Goal: Entertainment & Leisure: Consume media (video, audio)

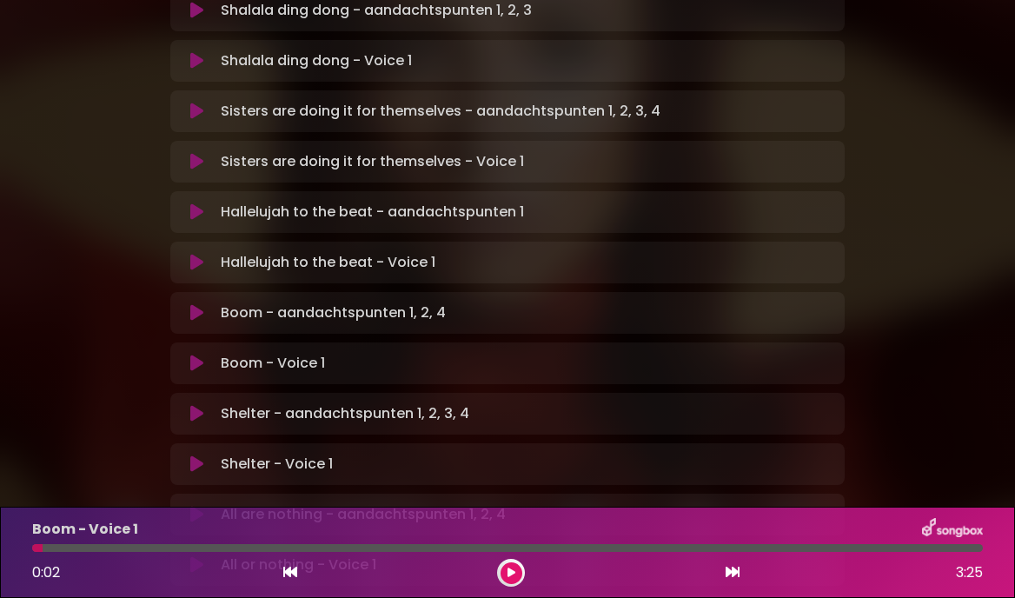
scroll to position [743, 0]
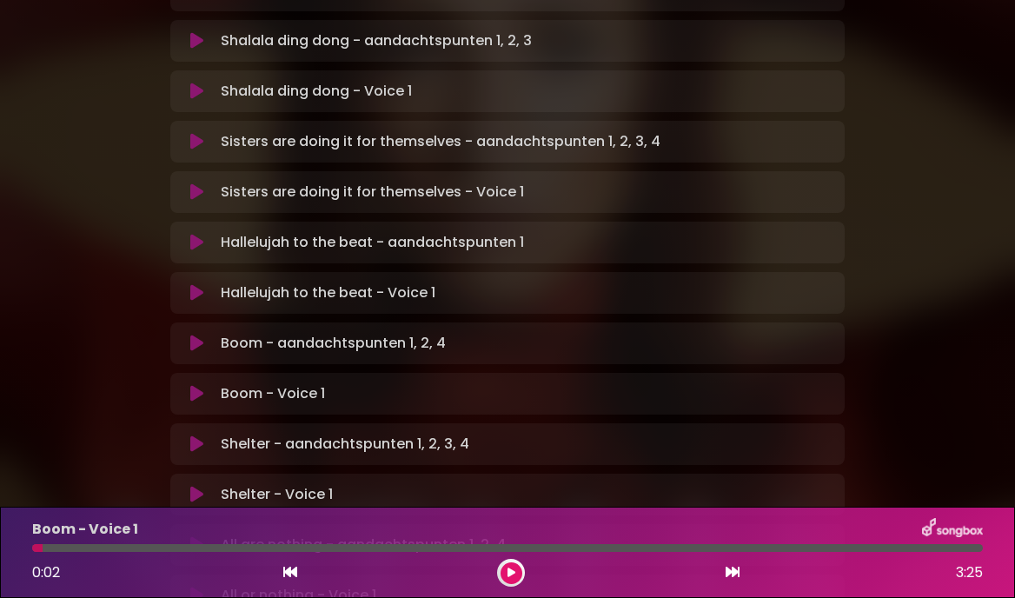
click at [206, 335] on button at bounding box center [197, 343] width 33 height 17
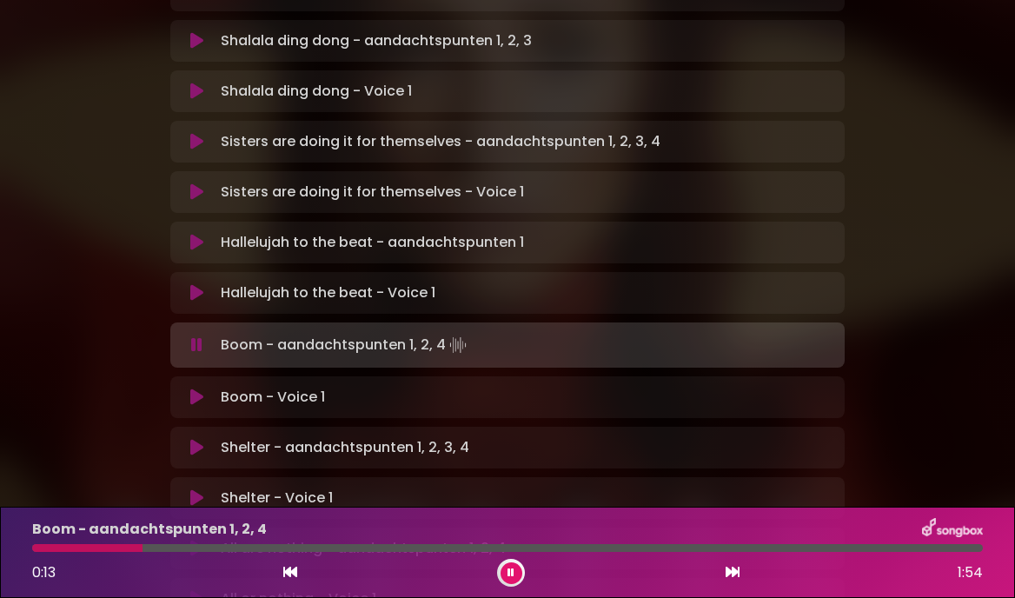
click at [199, 389] on icon at bounding box center [196, 397] width 13 height 17
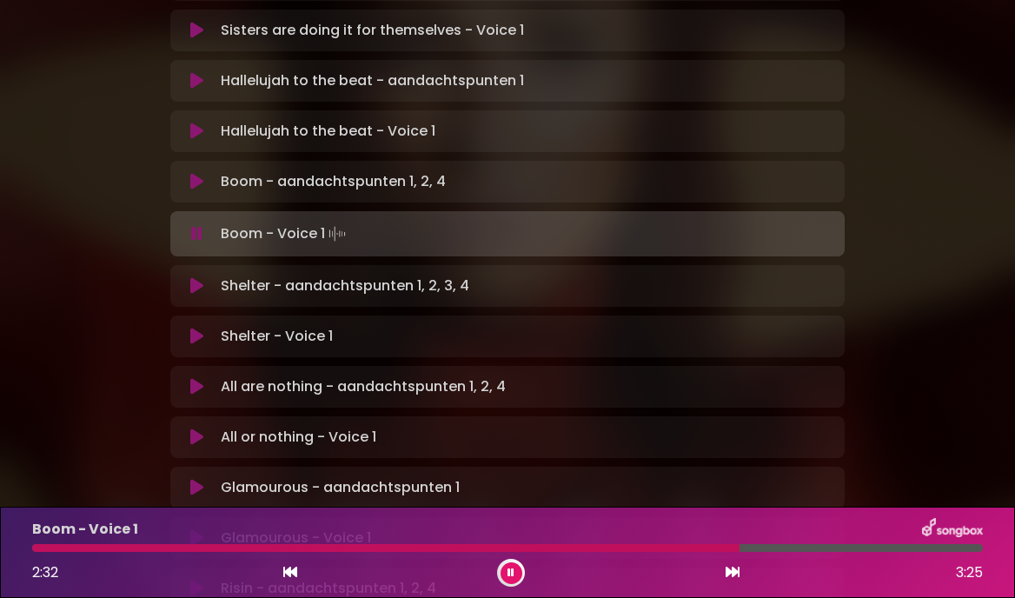
scroll to position [894, 0]
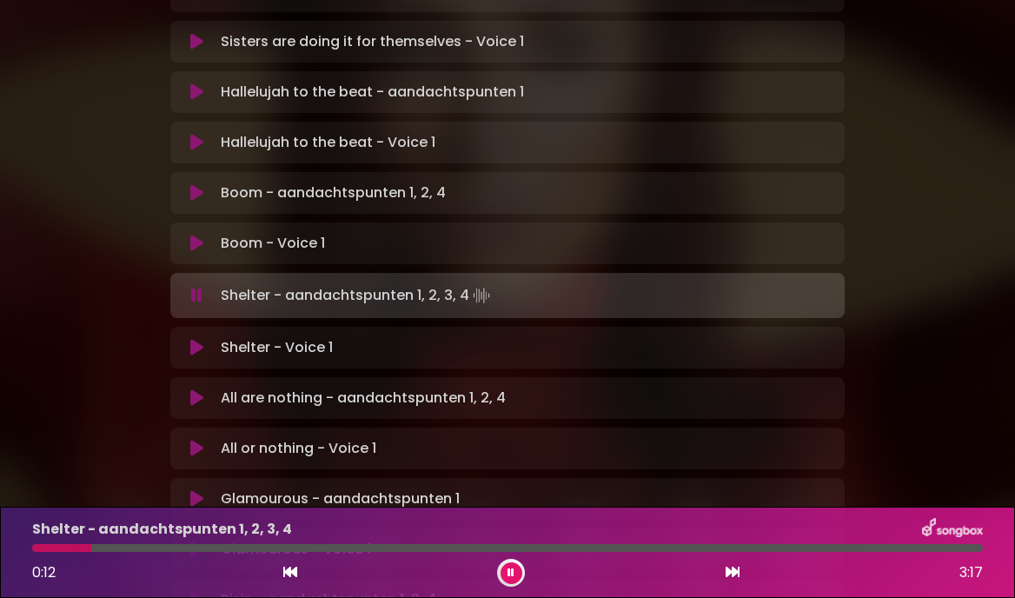
click at [191, 235] on icon at bounding box center [196, 243] width 13 height 17
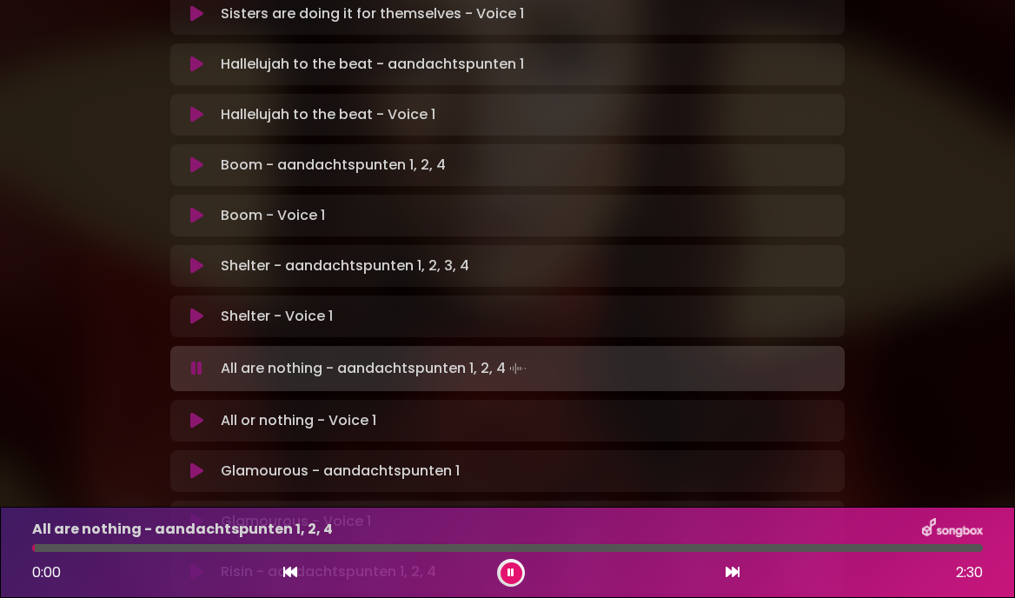
scroll to position [927, 0]
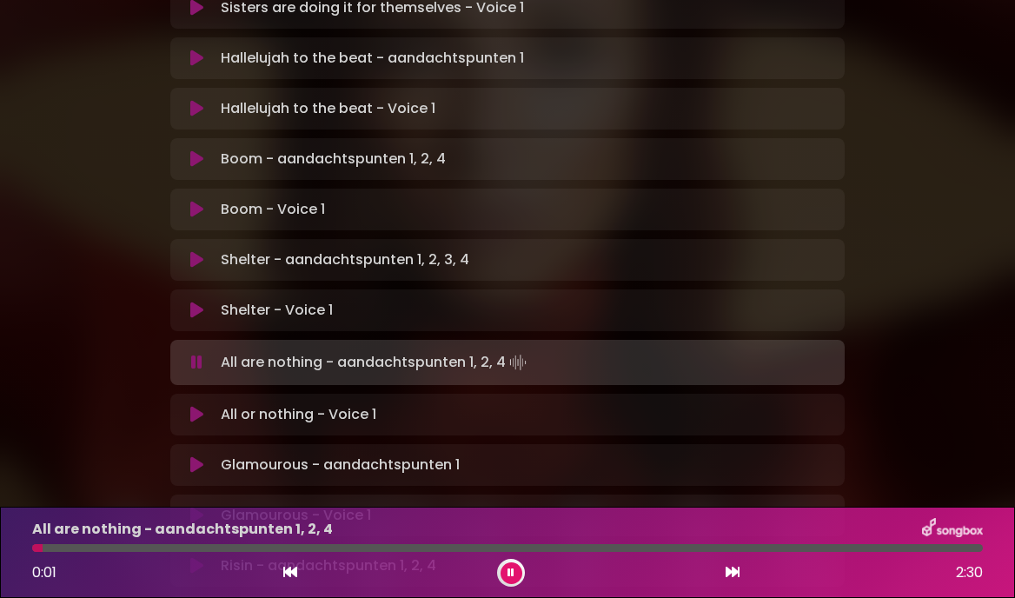
click at [192, 354] on icon at bounding box center [196, 362] width 11 height 17
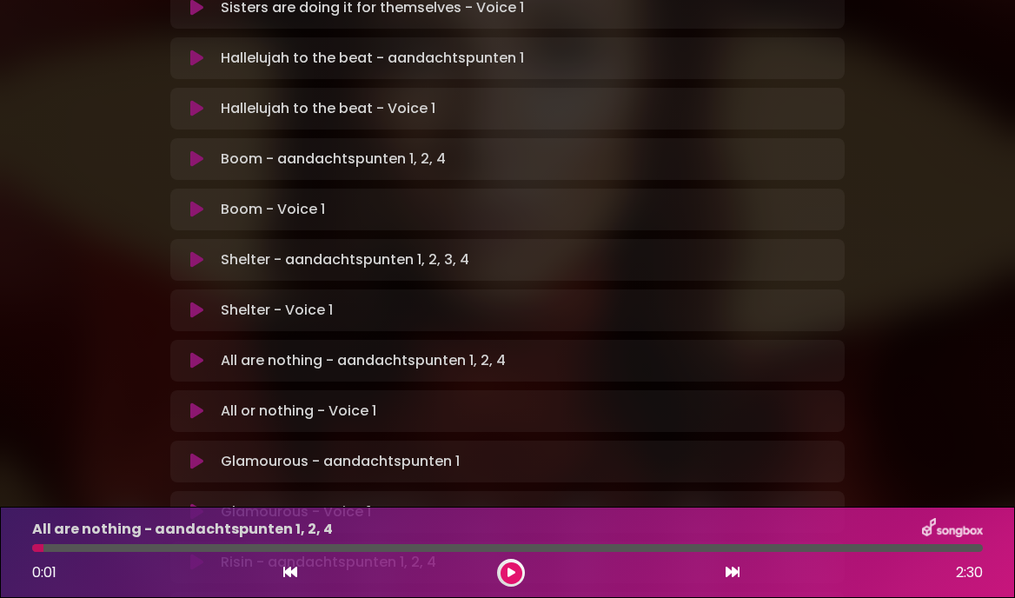
click at [199, 352] on icon at bounding box center [196, 360] width 13 height 17
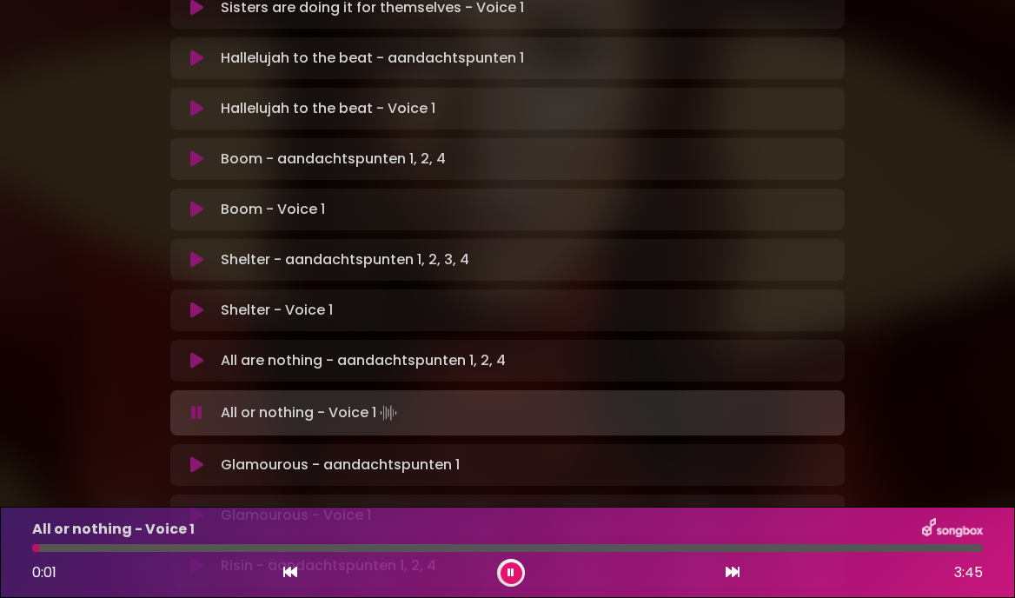
click at [521, 575] on button at bounding box center [512, 573] width 22 height 22
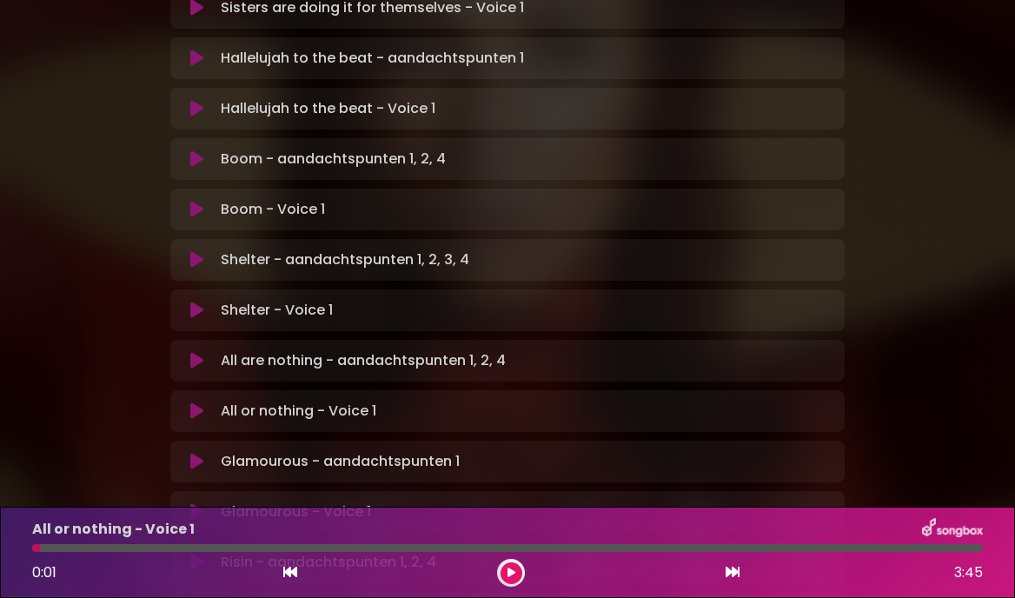
click at [194, 402] on icon at bounding box center [196, 410] width 13 height 17
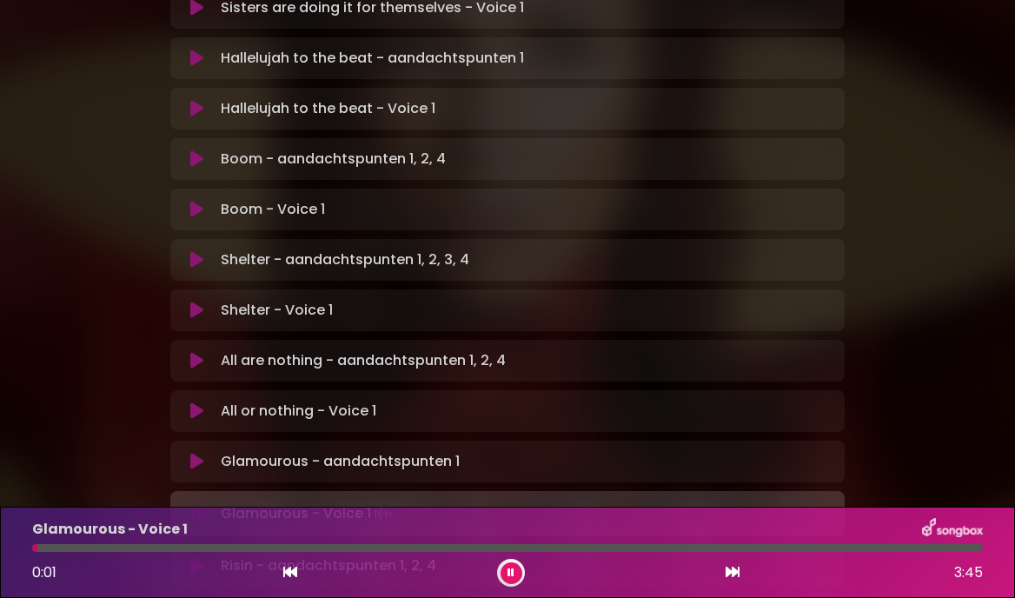
click at [193, 505] on icon at bounding box center [196, 513] width 11 height 17
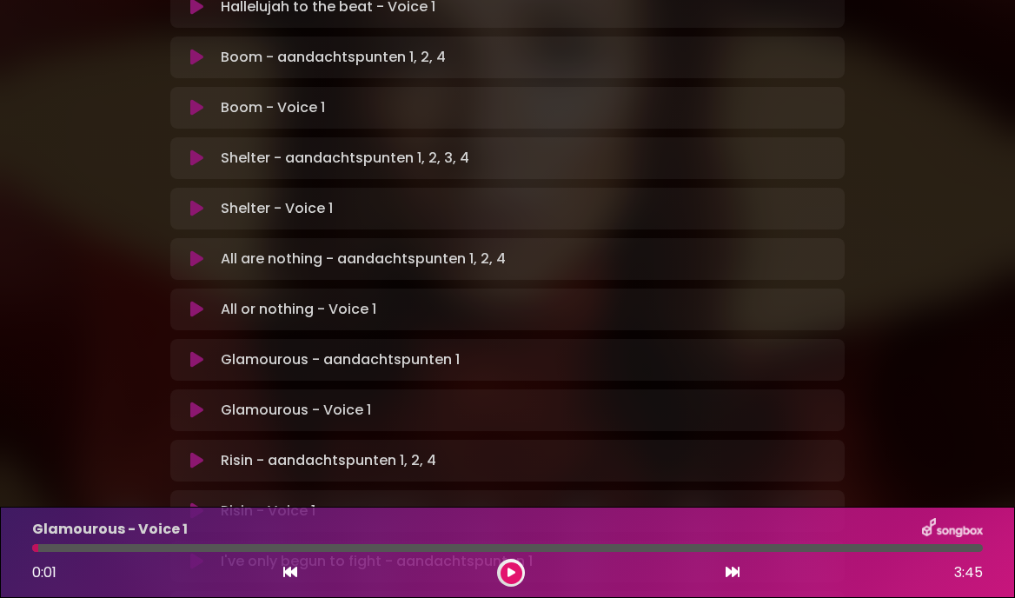
scroll to position [1049, 0]
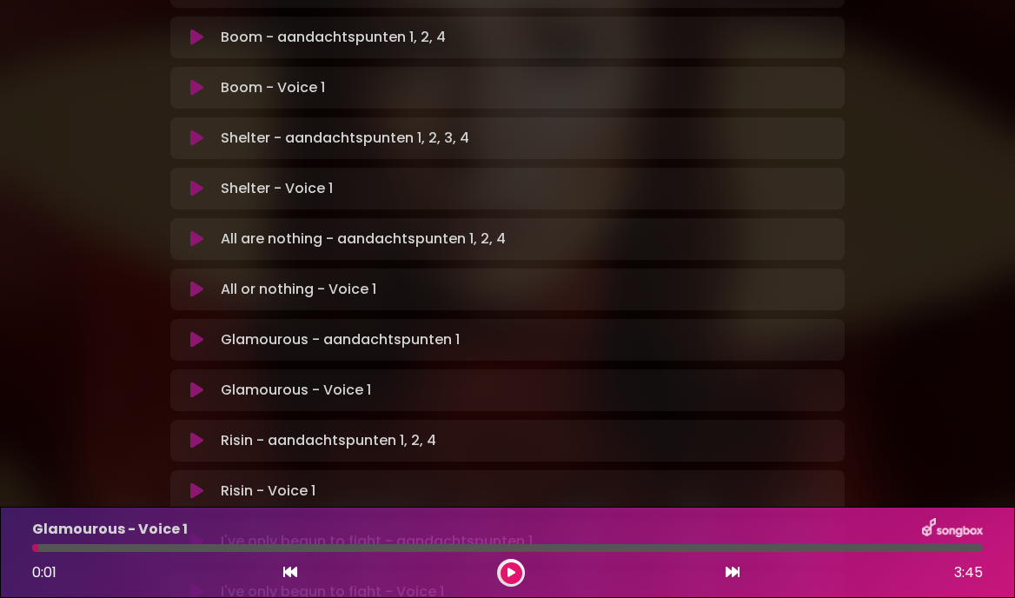
click at [191, 382] on icon at bounding box center [196, 390] width 13 height 17
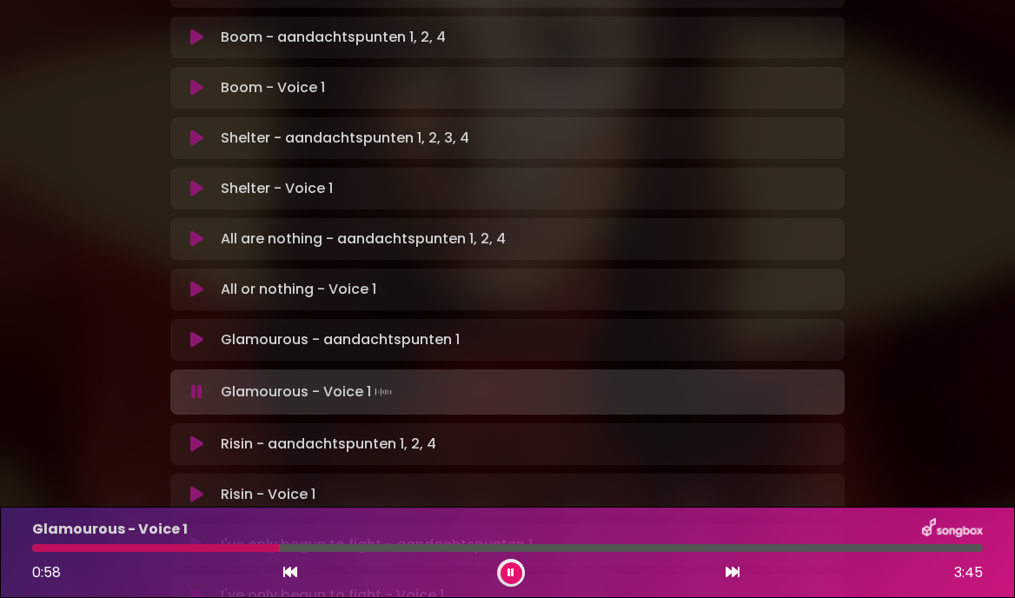
click at [191, 383] on icon at bounding box center [196, 391] width 11 height 17
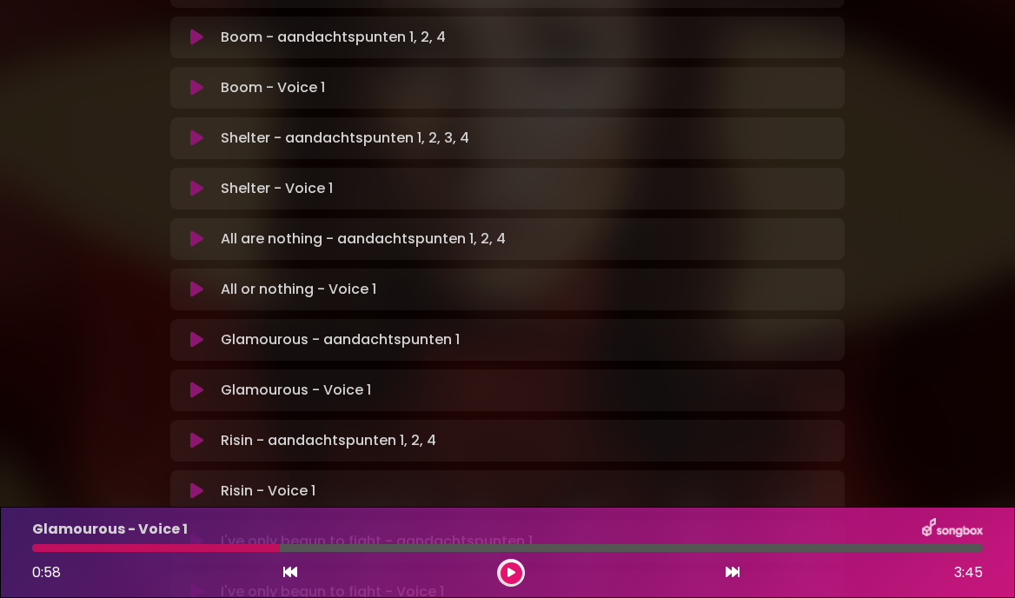
drag, startPoint x: 191, startPoint y: 227, endPoint x: 201, endPoint y: 227, distance: 9.6
click at [191, 382] on icon at bounding box center [196, 390] width 13 height 17
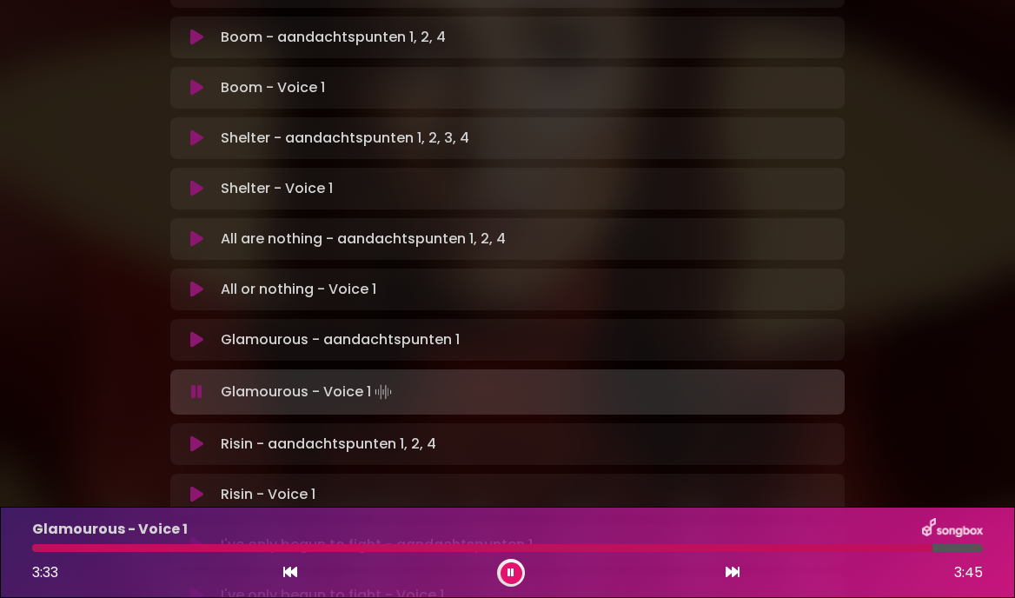
click at [194, 383] on icon at bounding box center [196, 391] width 11 height 17
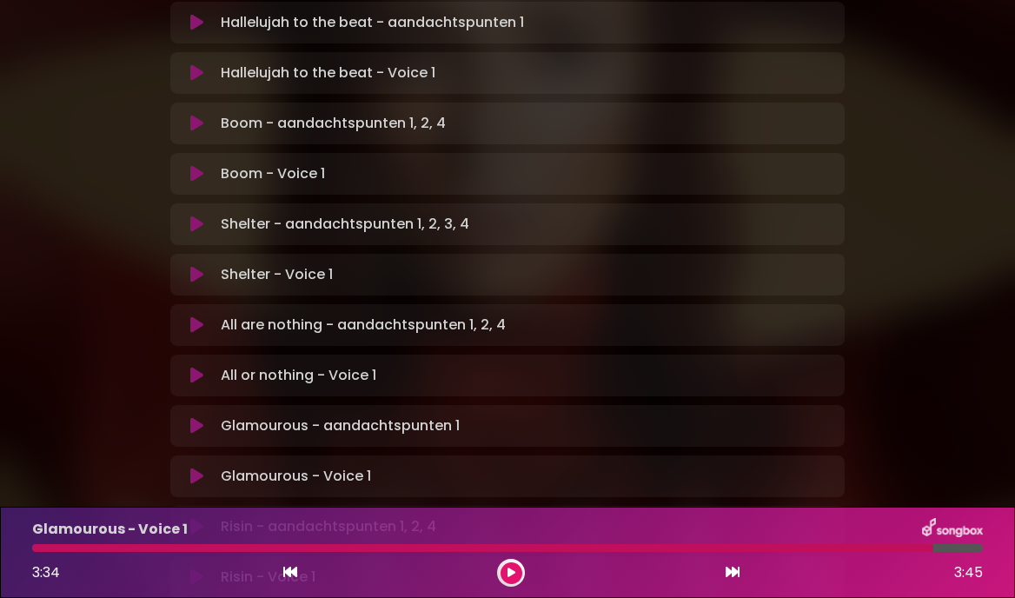
scroll to position [956, 0]
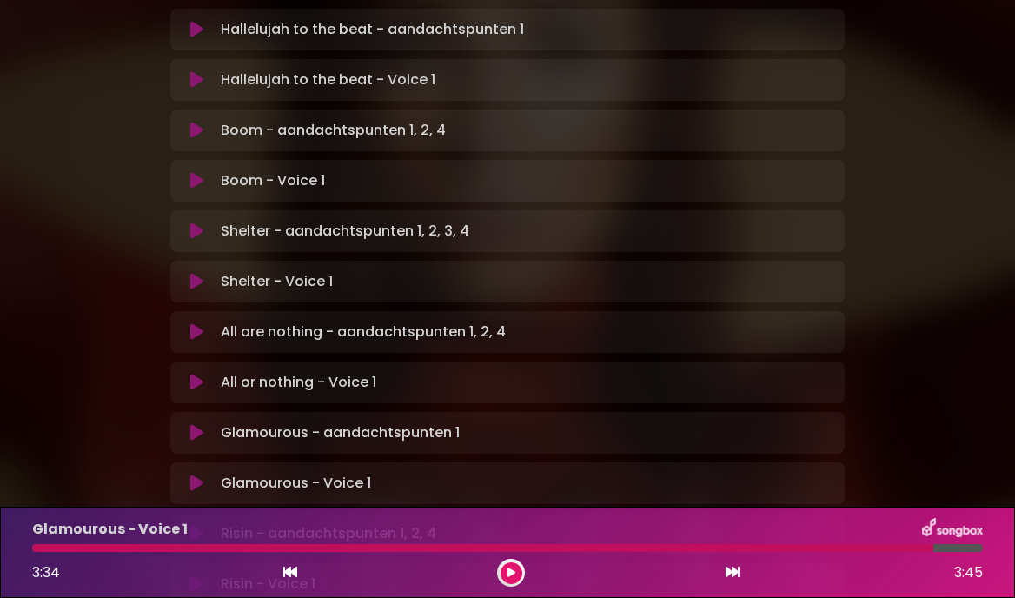
click at [199, 273] on icon at bounding box center [196, 281] width 13 height 17
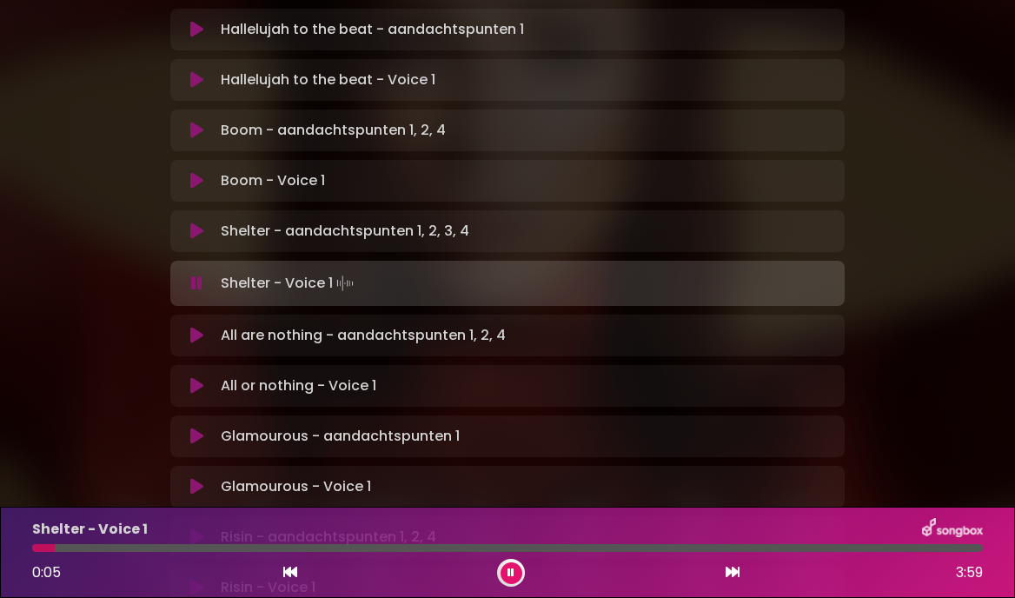
click at [301, 544] on div at bounding box center [507, 548] width 951 height 8
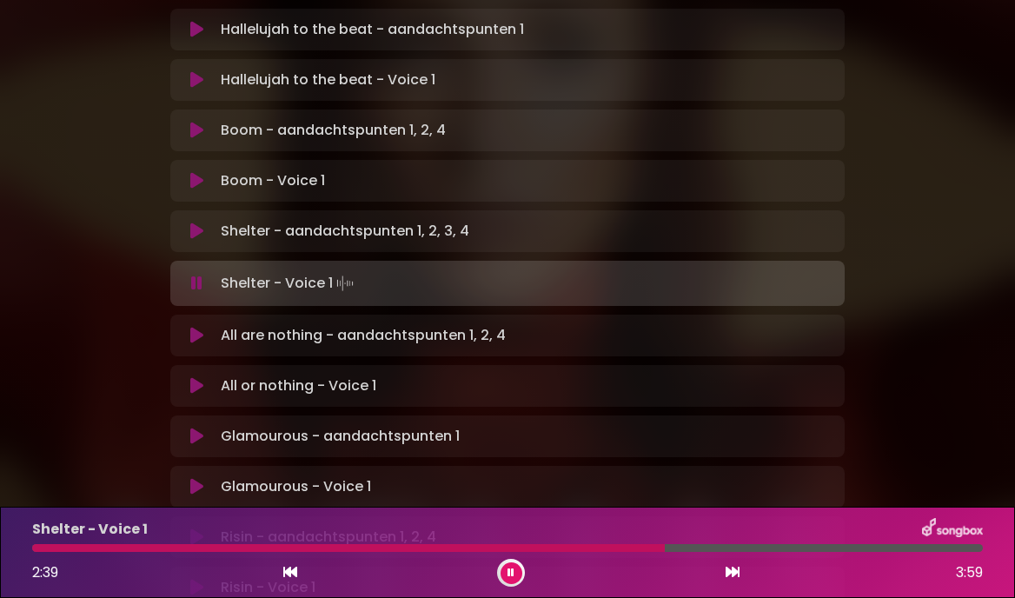
click at [813, 547] on div at bounding box center [507, 548] width 951 height 8
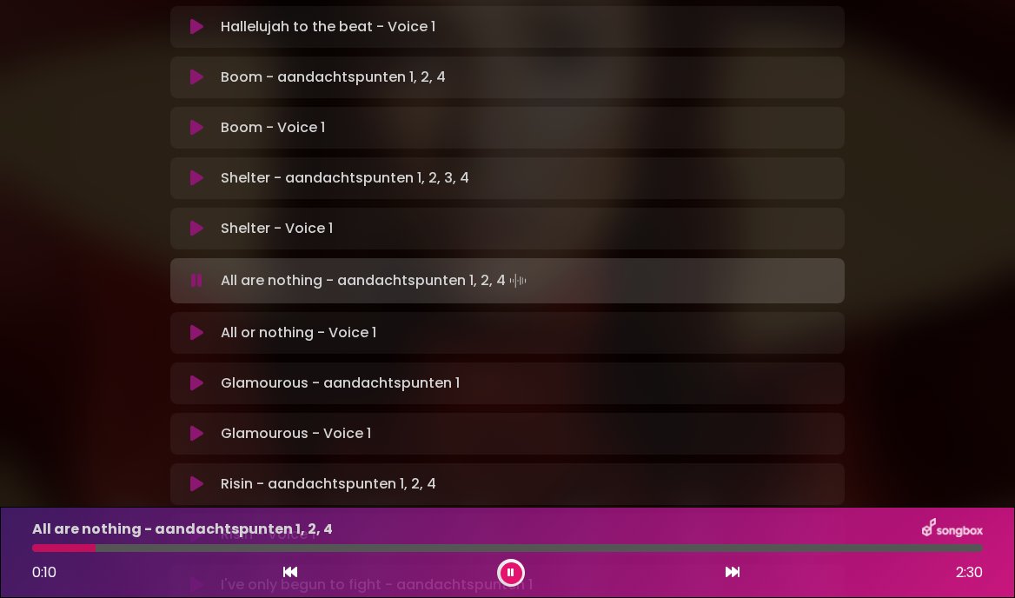
scroll to position [1007, 0]
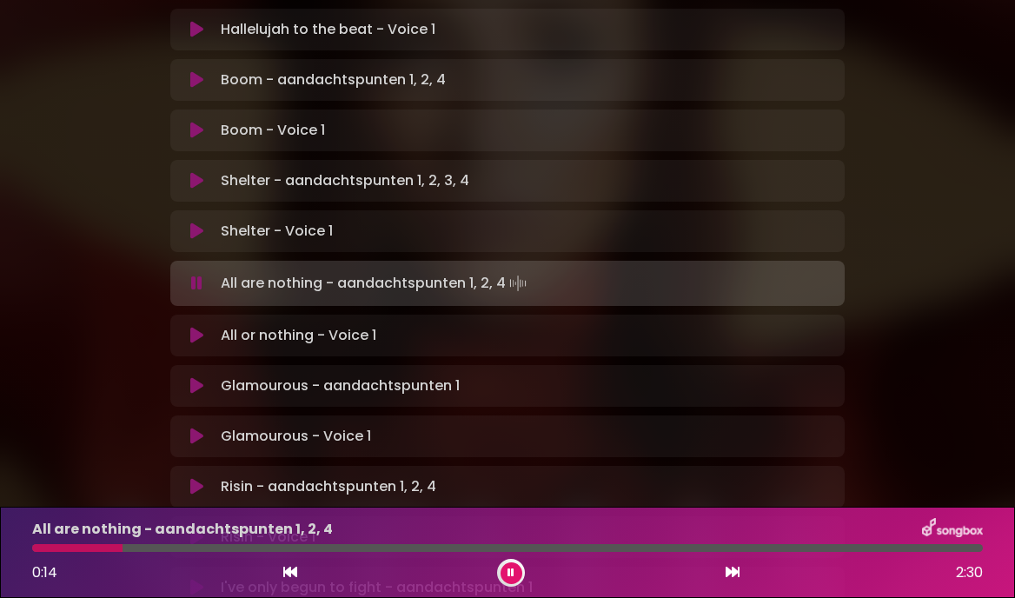
click at [198, 275] on icon at bounding box center [196, 283] width 11 height 17
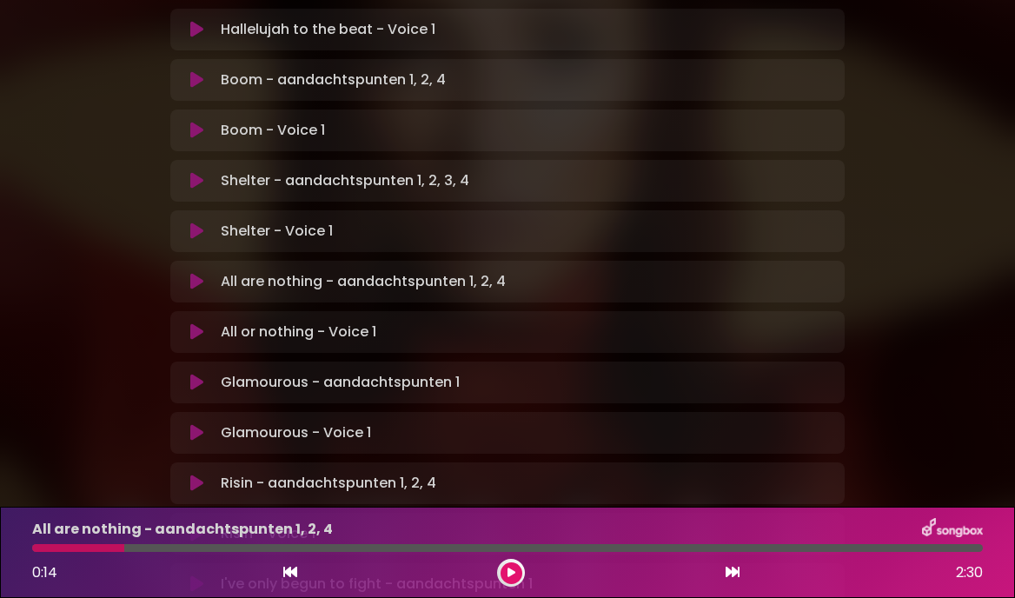
click at [196, 475] on icon at bounding box center [196, 483] width 13 height 17
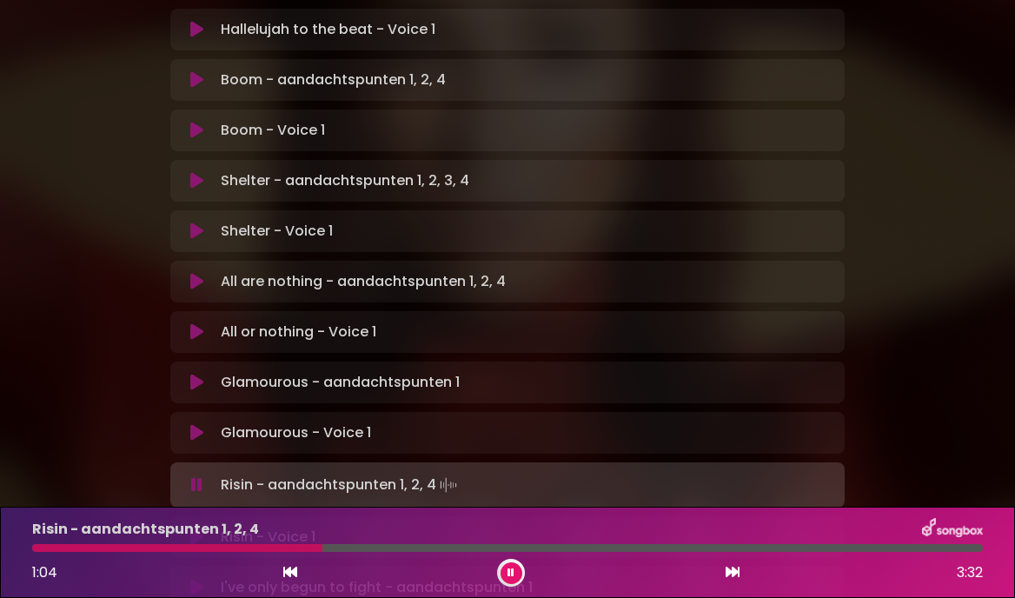
click at [38, 550] on div at bounding box center [177, 548] width 290 height 8
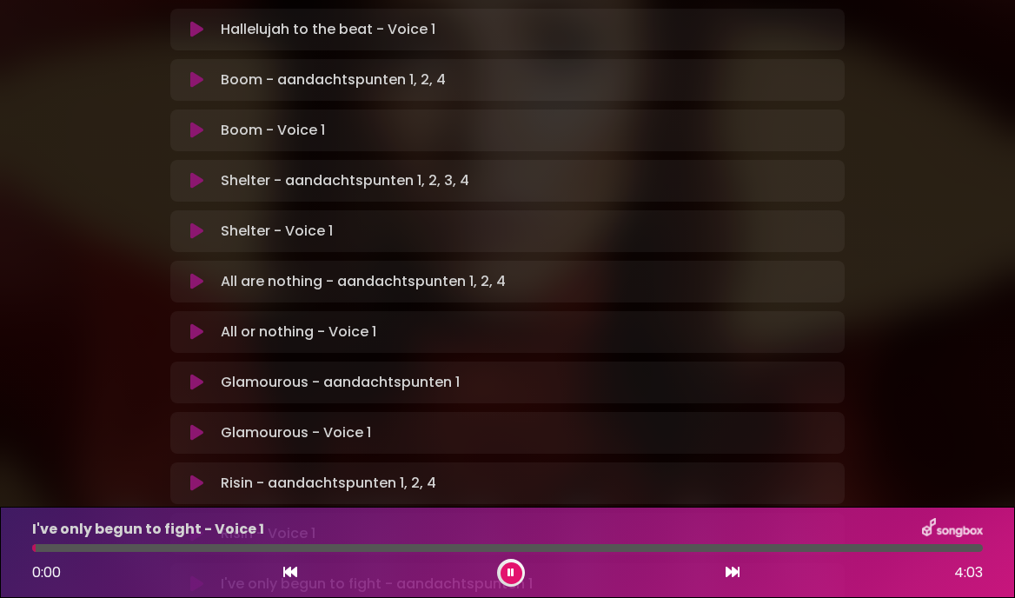
click at [514, 582] on button at bounding box center [512, 573] width 22 height 22
